Goal: Check status: Check status

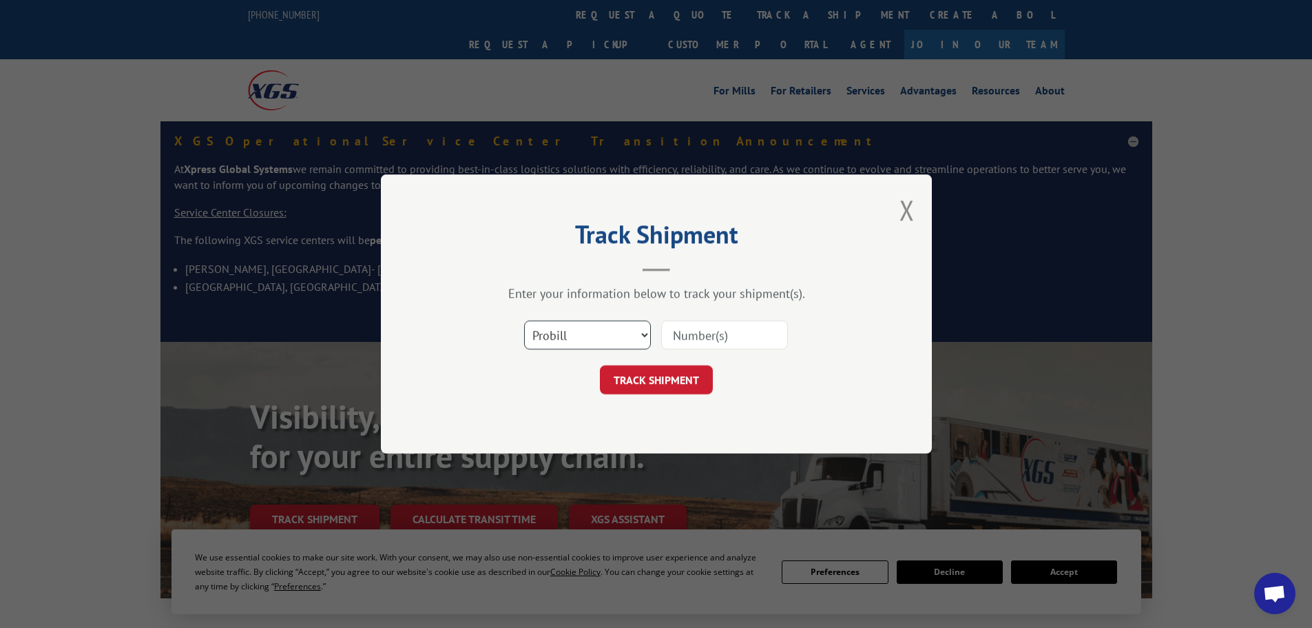
click at [597, 347] on select "Select category... Probill BOL PO" at bounding box center [587, 334] width 127 height 29
select select "bol"
click at [524, 320] on select "Select category... Probill BOL PO" at bounding box center [587, 334] width 127 height 29
click at [677, 327] on input at bounding box center [724, 334] width 127 height 29
paste input "2401874"
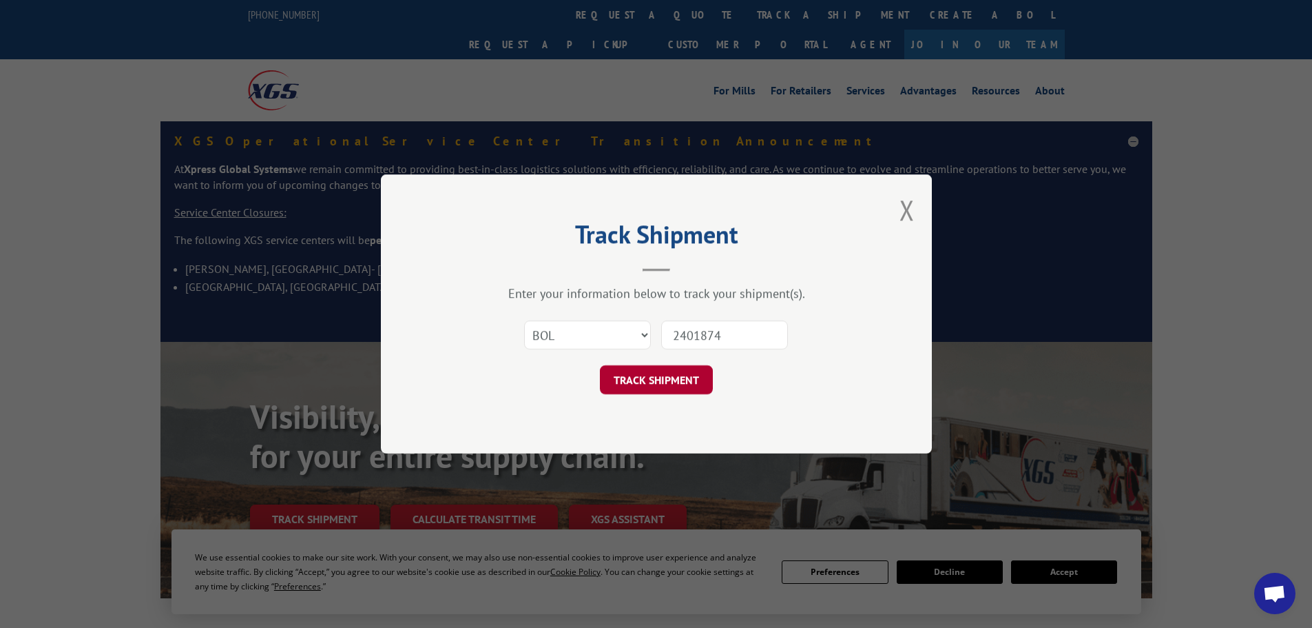
type input "2401874"
click at [645, 386] on button "TRACK SHIPMENT" at bounding box center [656, 379] width 113 height 29
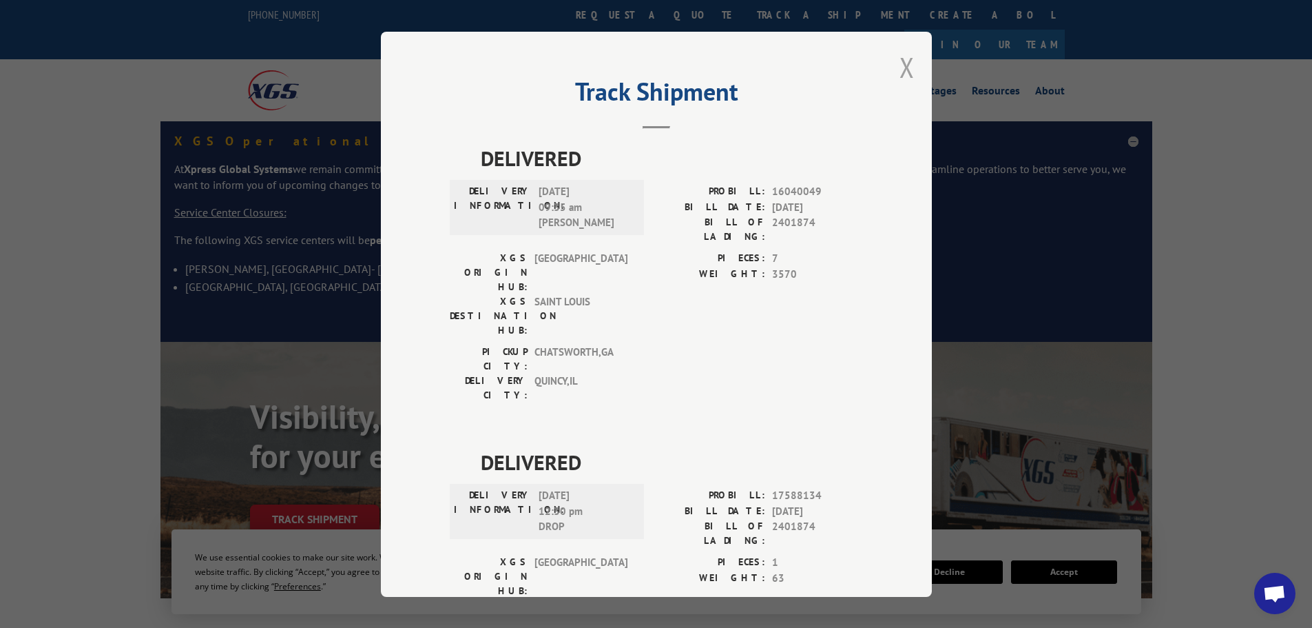
click at [906, 72] on button "Close modal" at bounding box center [907, 67] width 15 height 37
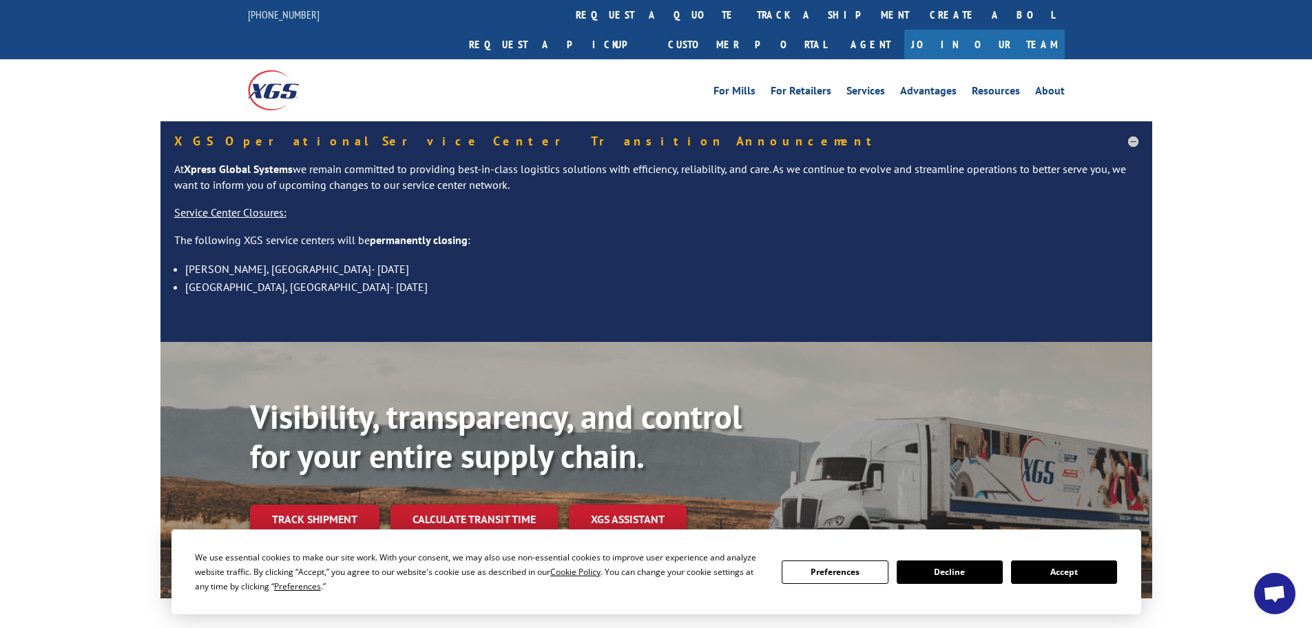
click at [625, 59] on div "For [PERSON_NAME] For Retailers Services Advantages Resources About For [PERSON…" at bounding box center [656, 89] width 817 height 61
click at [747, 28] on link "track a shipment" at bounding box center [833, 15] width 173 height 30
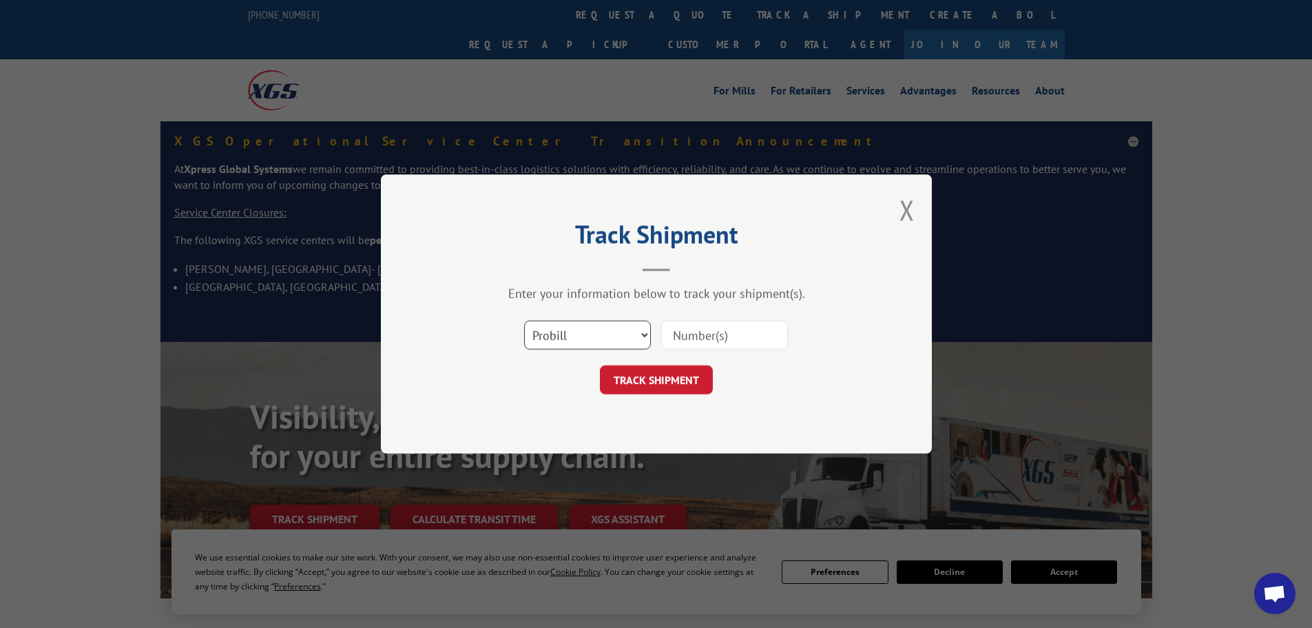
click at [557, 343] on select "Select category... Probill BOL PO" at bounding box center [587, 334] width 127 height 29
click at [524, 320] on select "Select category... Probill BOL PO" at bounding box center [587, 334] width 127 height 29
click at [550, 340] on select "Select category... Probill BOL PO" at bounding box center [587, 334] width 127 height 29
select select "bol"
click at [524, 320] on select "Select category... Probill BOL PO" at bounding box center [587, 334] width 127 height 29
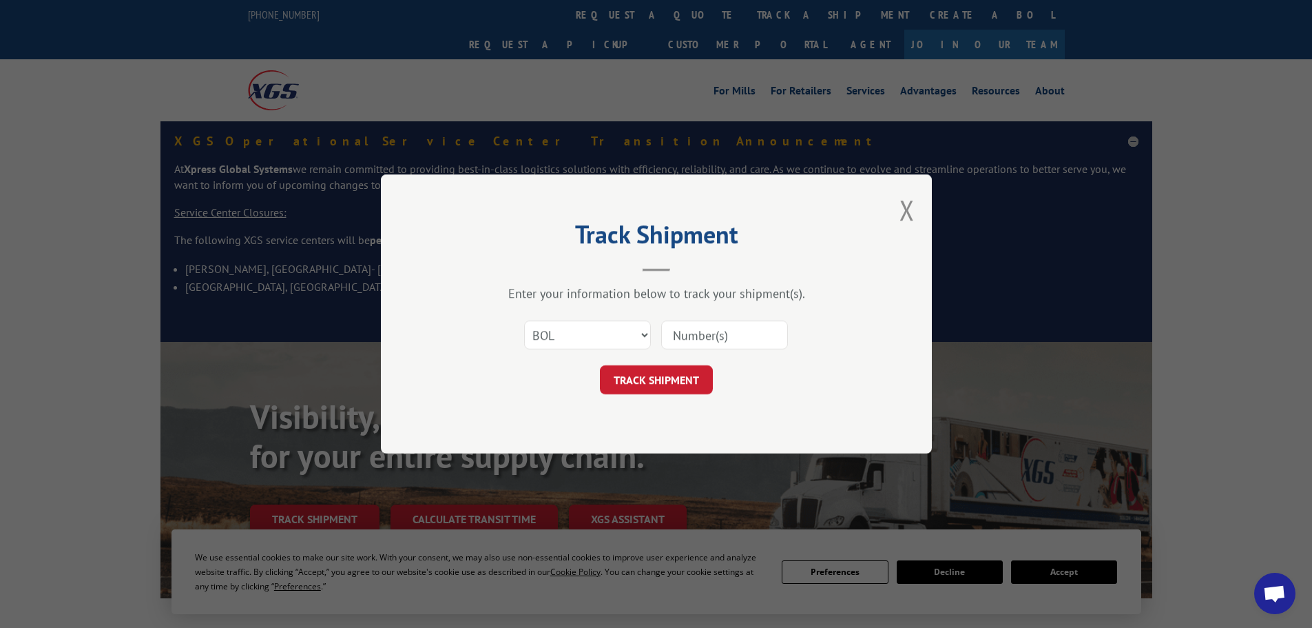
click at [710, 329] on input at bounding box center [724, 334] width 127 height 29
paste input "5996431"
type input "5996431"
click at [655, 374] on button "TRACK SHIPMENT" at bounding box center [656, 379] width 113 height 29
click at [564, 331] on select "Select category... Probill BOL PO" at bounding box center [587, 334] width 127 height 29
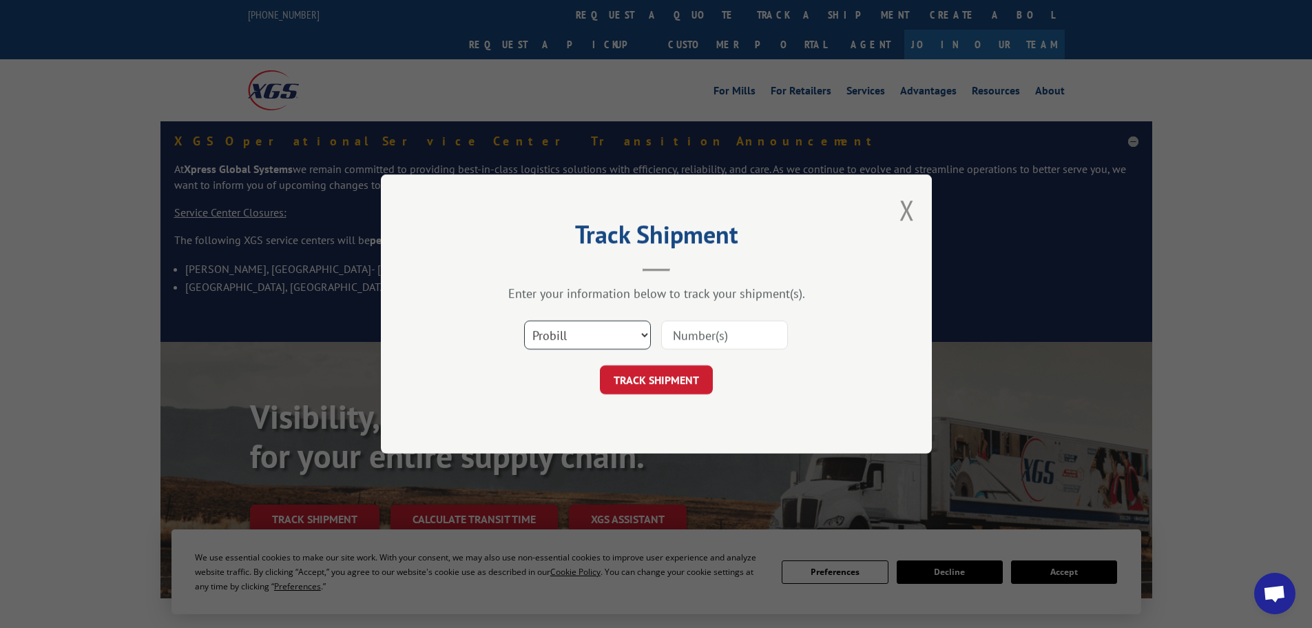
select select "bol"
click at [524, 320] on select "Select category... Probill BOL PO" at bounding box center [587, 334] width 127 height 29
click at [727, 336] on input at bounding box center [724, 334] width 127 height 29
paste input "4905518654"
type input "4905518654"
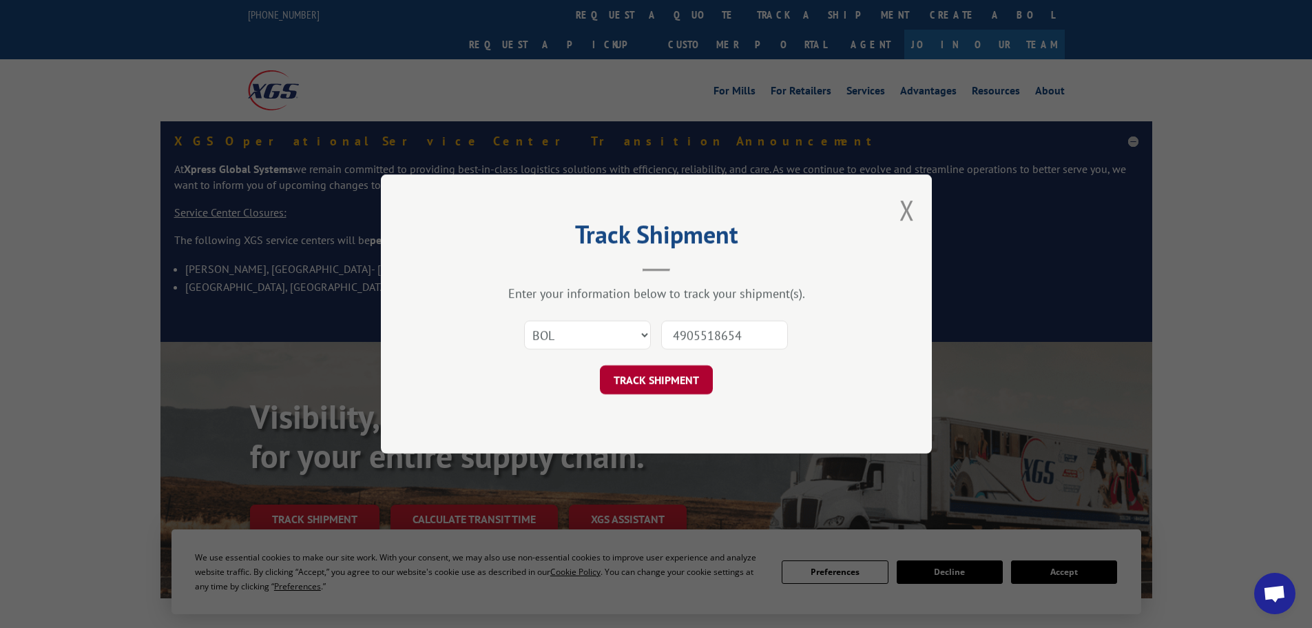
click at [659, 373] on button "TRACK SHIPMENT" at bounding box center [656, 379] width 113 height 29
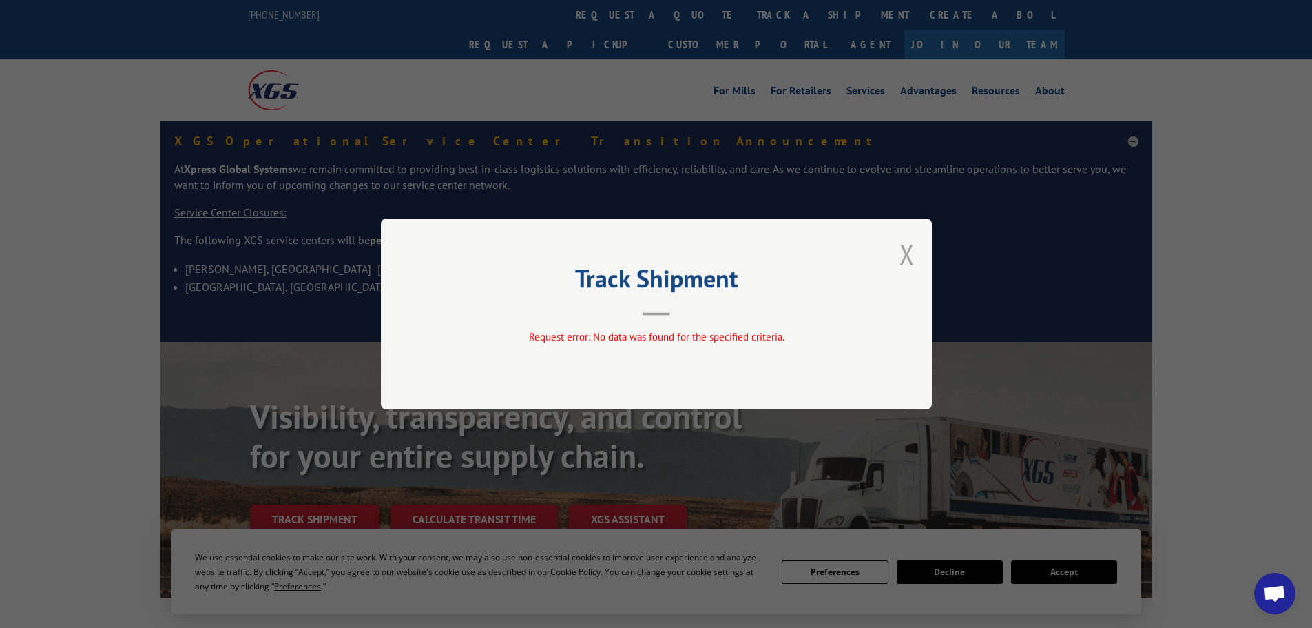
click at [908, 254] on button "Close modal" at bounding box center [907, 254] width 15 height 37
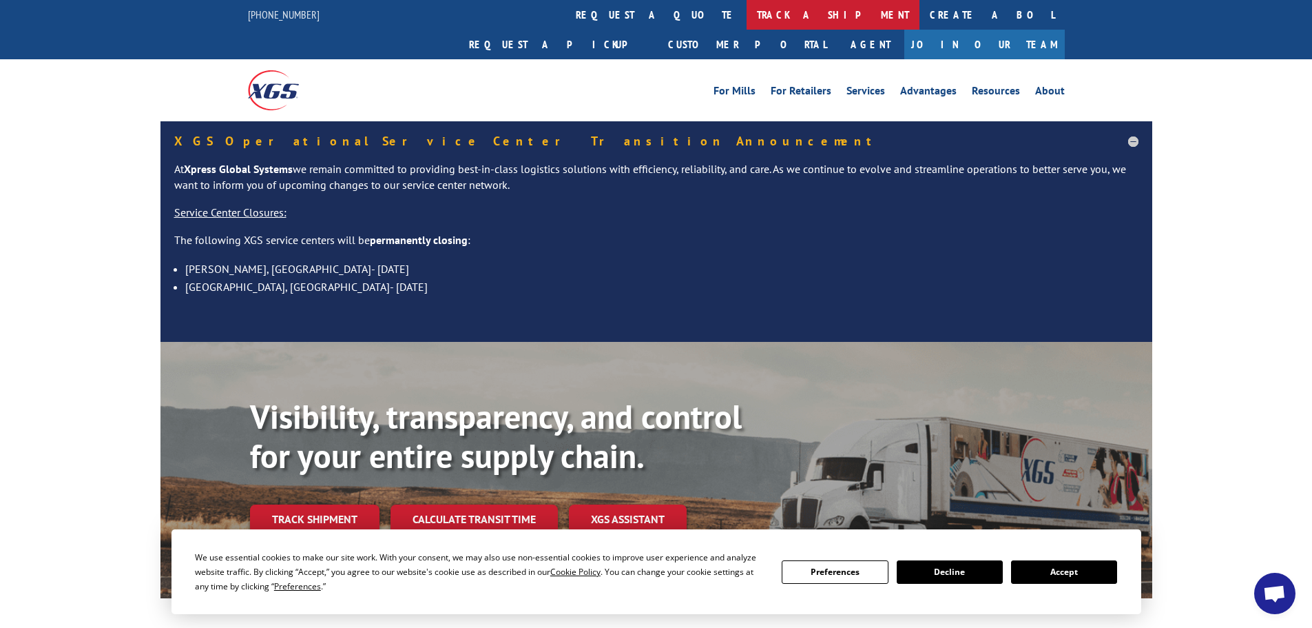
click at [747, 16] on link "track a shipment" at bounding box center [833, 15] width 173 height 30
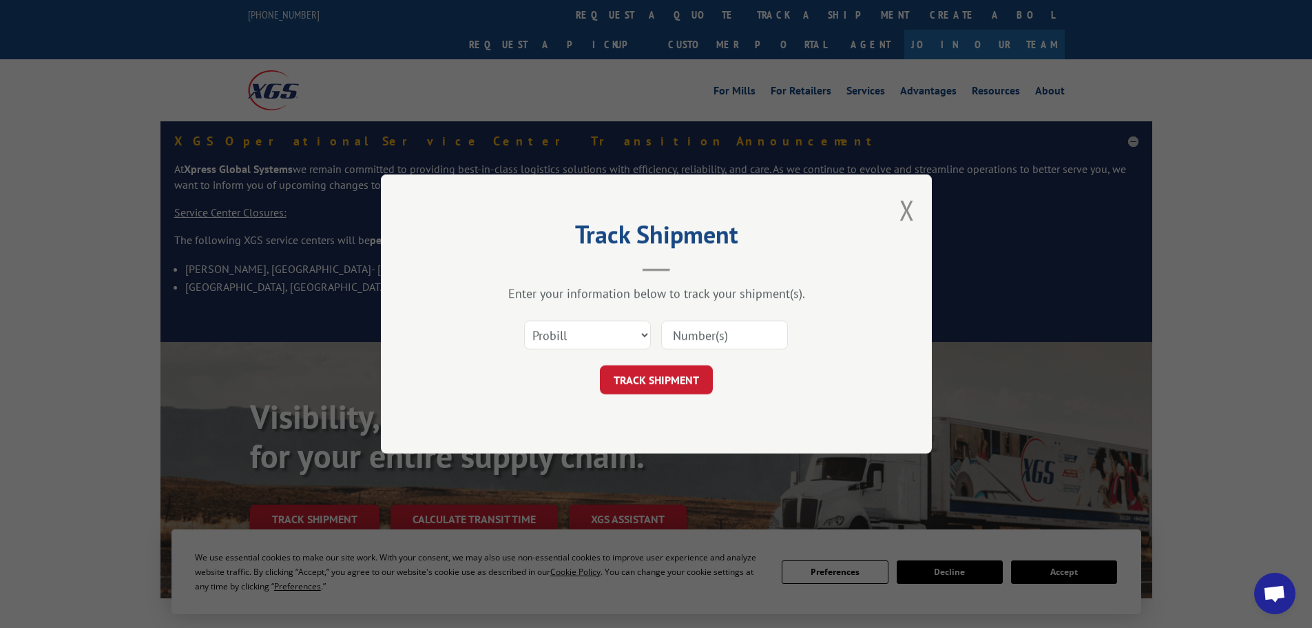
click at [712, 340] on input at bounding box center [724, 334] width 127 height 29
paste input "4905518654"
type input "4905518654"
click at [683, 373] on button "TRACK SHIPMENT" at bounding box center [656, 379] width 113 height 29
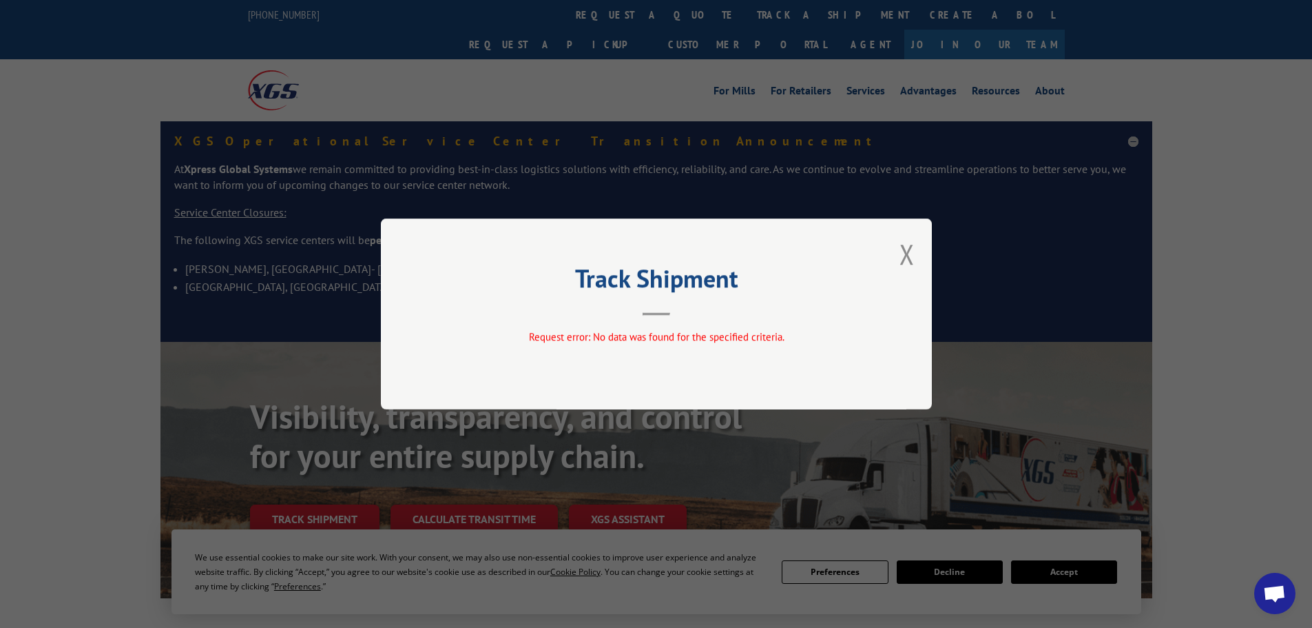
click at [904, 258] on button "Close modal" at bounding box center [907, 254] width 15 height 37
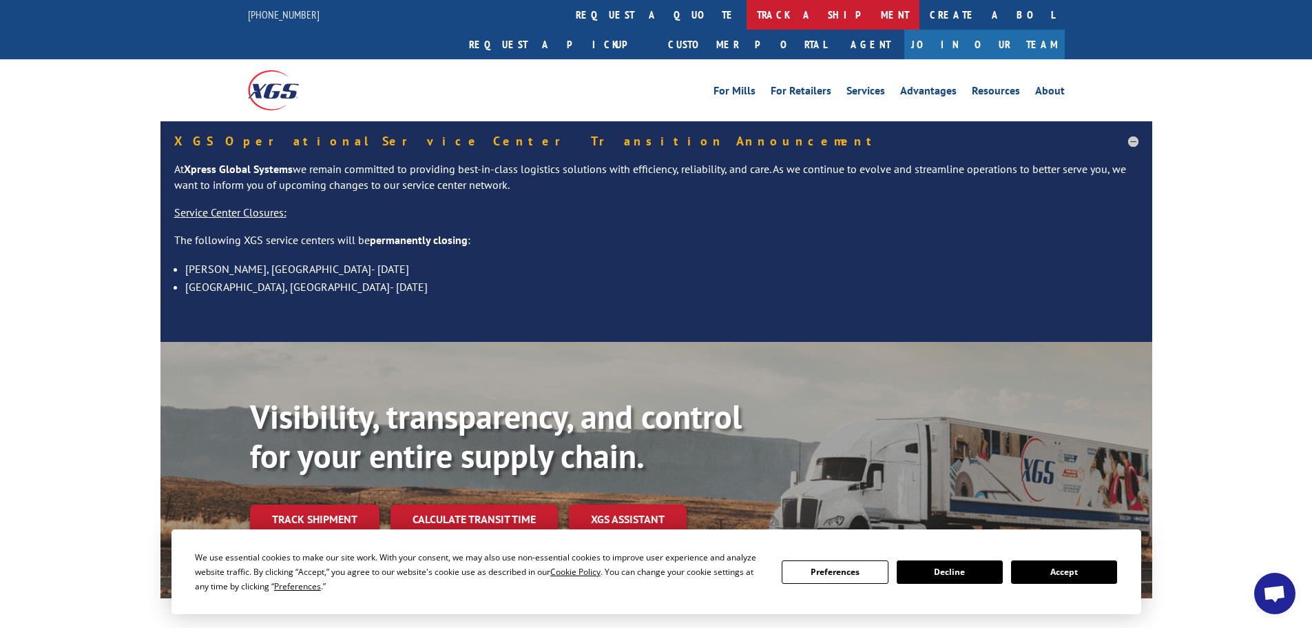
click at [747, 10] on link "track a shipment" at bounding box center [833, 15] width 173 height 30
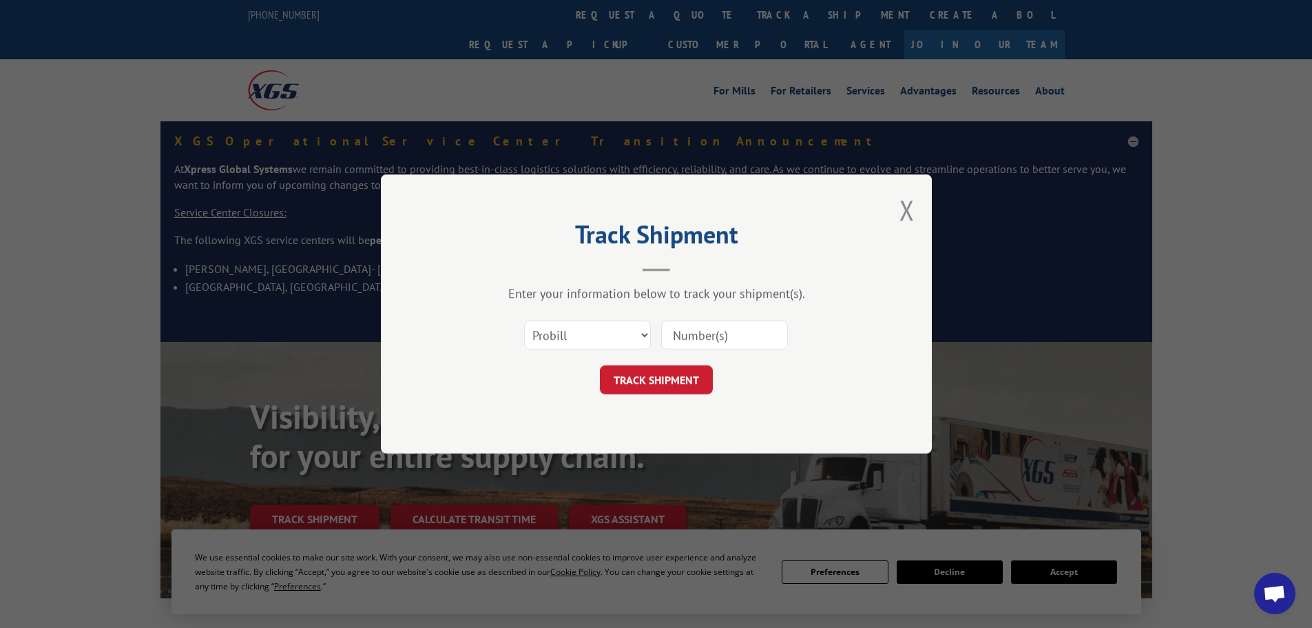
click at [597, 316] on div "Select category... Probill BOL PO" at bounding box center [656, 334] width 413 height 45
click at [594, 329] on select "Select category... Probill BOL PO" at bounding box center [587, 334] width 127 height 29
select select "po"
click at [524, 320] on select "Select category... Probill BOL PO" at bounding box center [587, 334] width 127 height 29
click at [683, 338] on input at bounding box center [724, 334] width 127 height 29
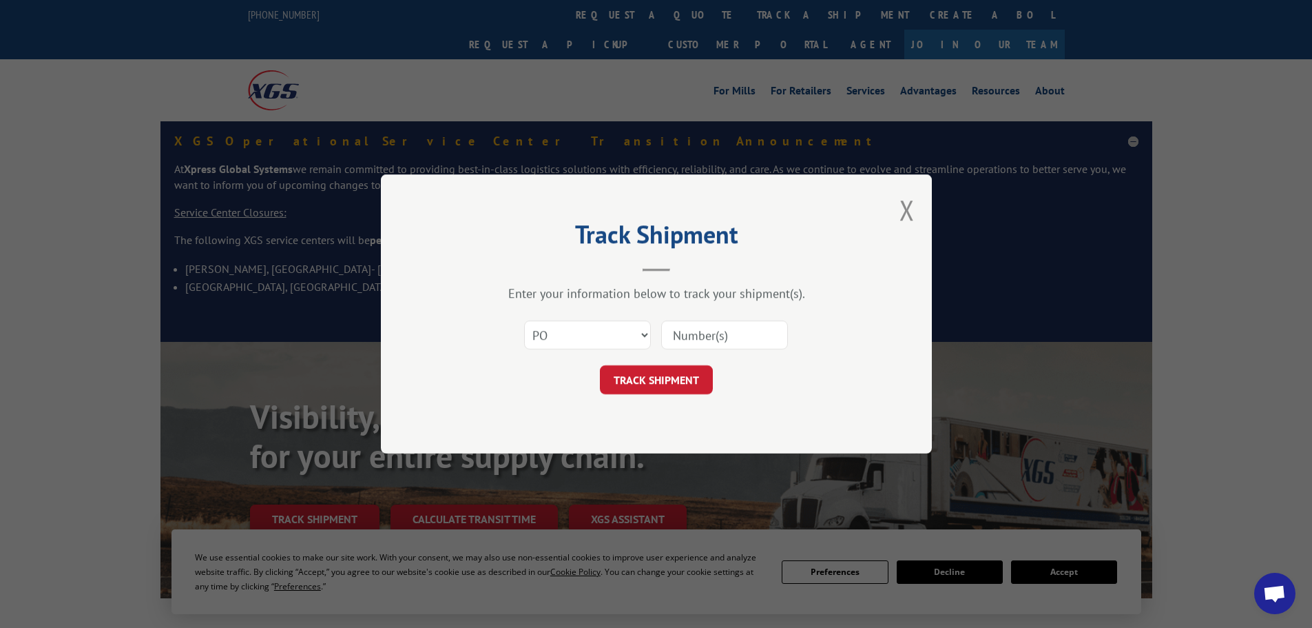
paste input "05518654"
type input "05518654"
click at [638, 379] on button "TRACK SHIPMENT" at bounding box center [656, 379] width 113 height 29
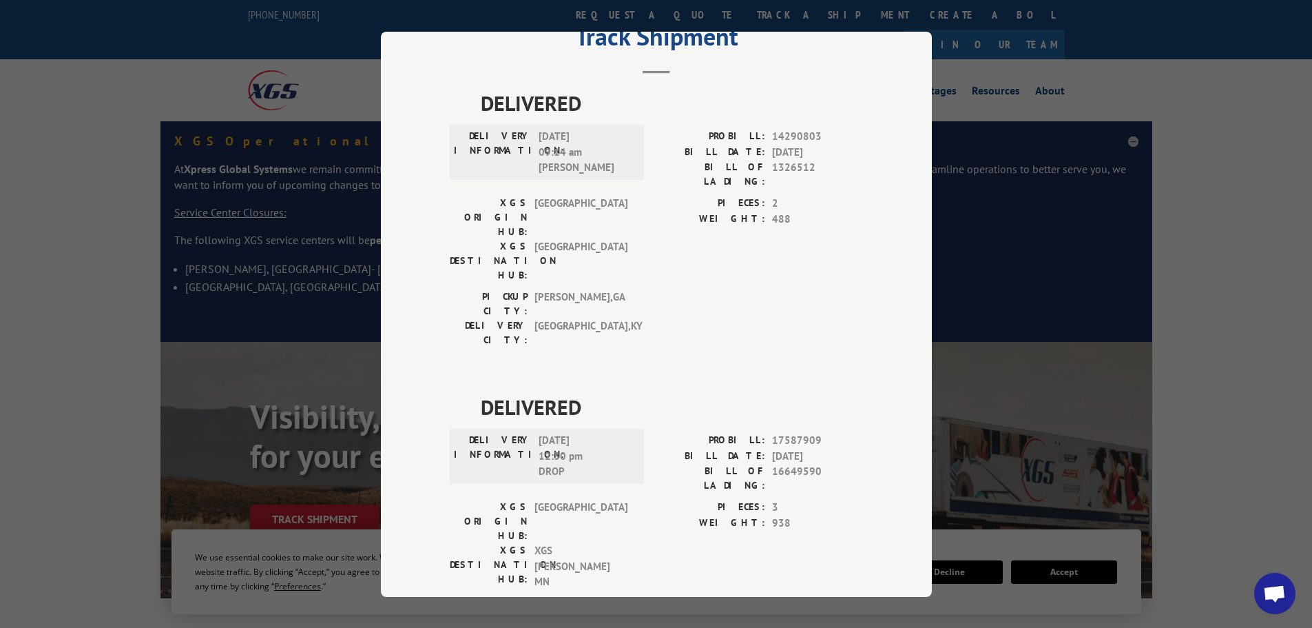
scroll to position [56, 0]
